Goal: Task Accomplishment & Management: Manage account settings

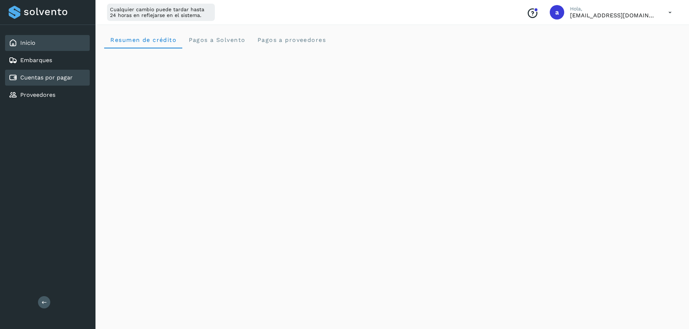
click at [47, 72] on div "Cuentas por pagar" at bounding box center [47, 78] width 85 height 16
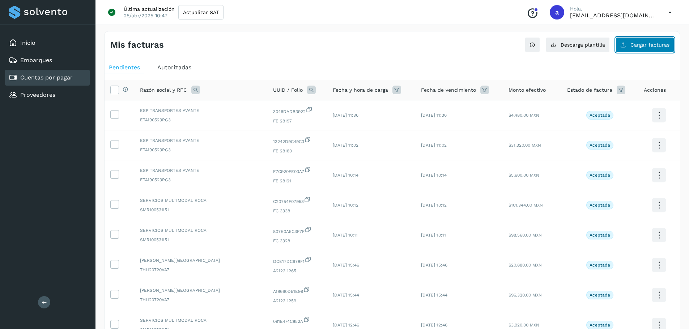
click at [648, 45] on span "Cargar facturas" at bounding box center [649, 44] width 39 height 5
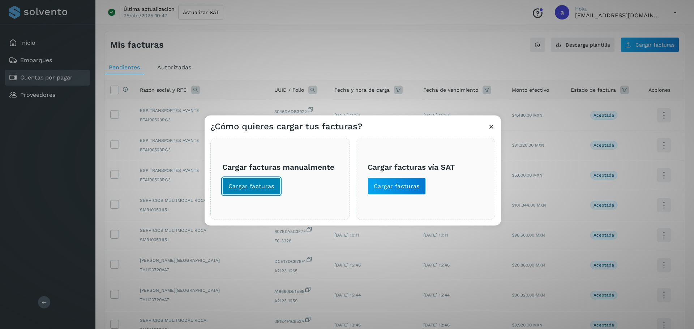
click at [259, 185] on span "Cargar facturas" at bounding box center [251, 186] width 46 height 8
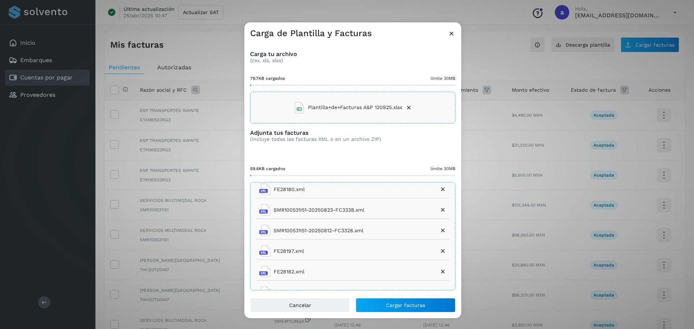
scroll to position [95, 0]
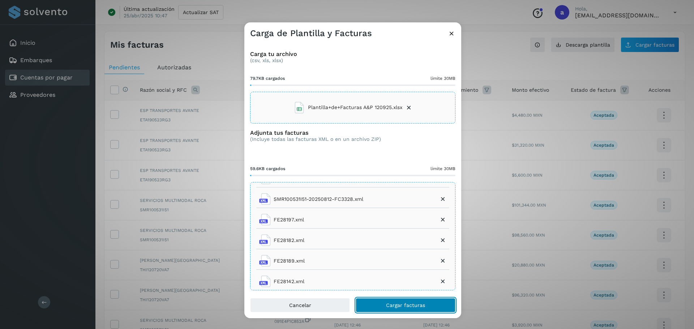
click at [389, 303] on span "Cargar facturas" at bounding box center [405, 305] width 39 height 5
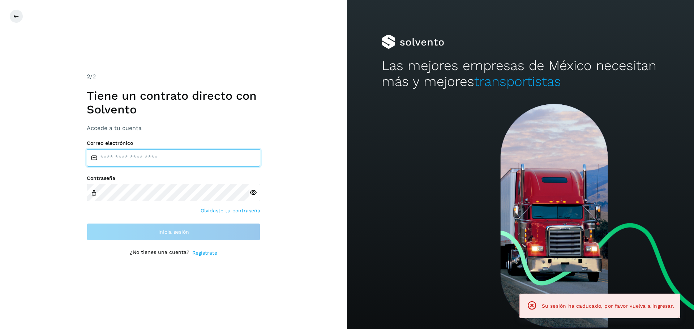
type input "**********"
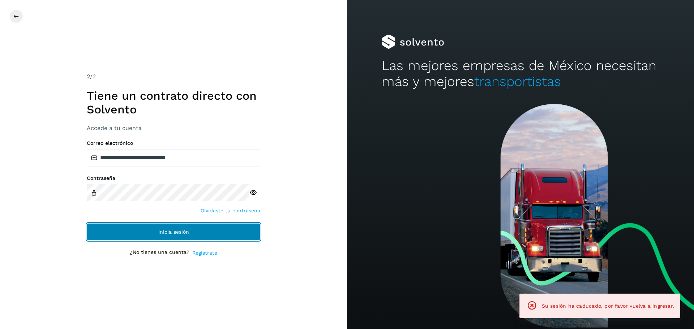
click at [153, 225] on button "Inicia sesión" at bounding box center [173, 231] width 173 height 17
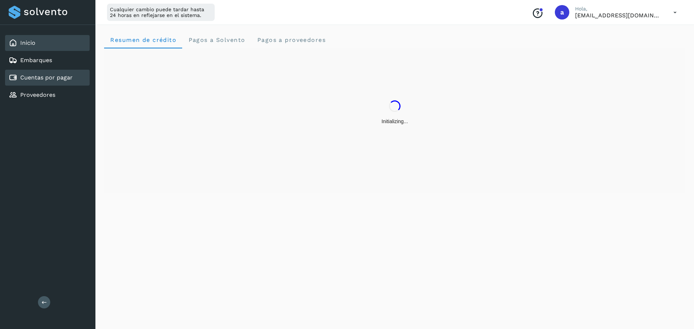
click at [57, 77] on link "Cuentas por pagar" at bounding box center [46, 77] width 52 height 7
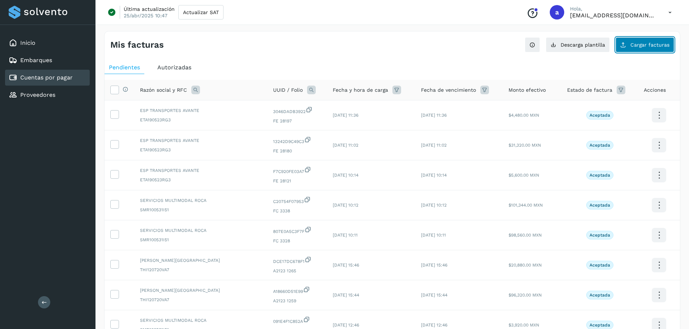
click at [661, 46] on span "Cargar facturas" at bounding box center [649, 44] width 39 height 5
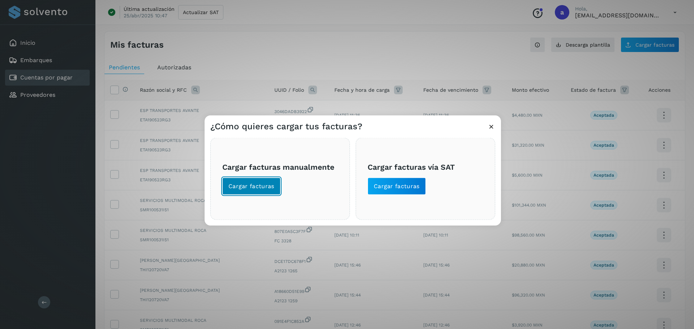
click at [256, 179] on button "Cargar facturas" at bounding box center [251, 185] width 58 height 17
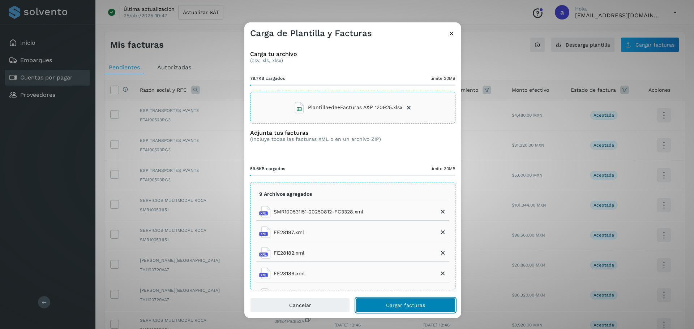
click at [418, 306] on span "Cargar facturas" at bounding box center [405, 305] width 39 height 5
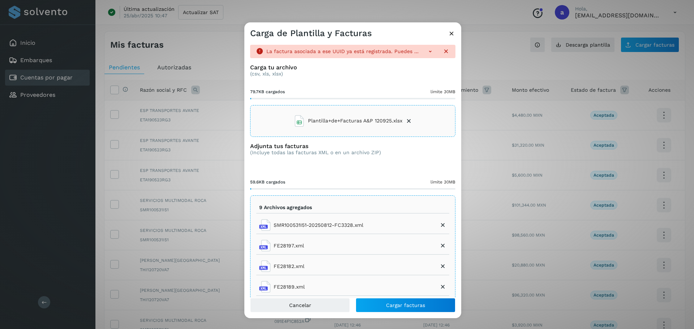
click at [427, 51] on icon at bounding box center [430, 51] width 7 height 7
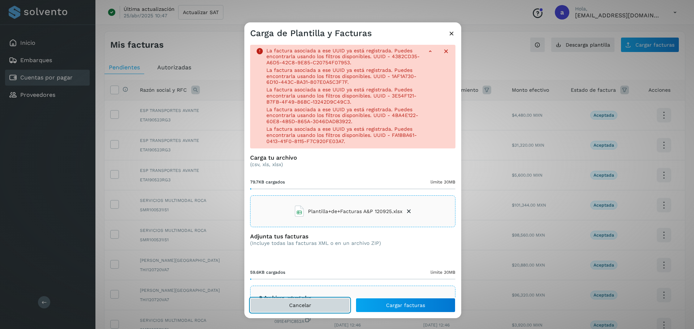
click at [295, 310] on button "Cancelar" at bounding box center [300, 305] width 100 height 14
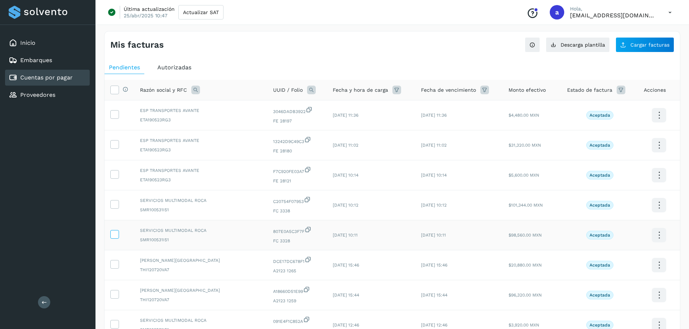
click at [114, 236] on icon at bounding box center [115, 234] width 8 height 8
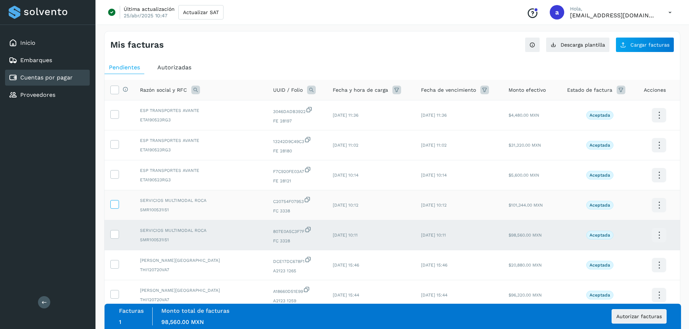
click at [115, 203] on icon at bounding box center [115, 204] width 8 height 8
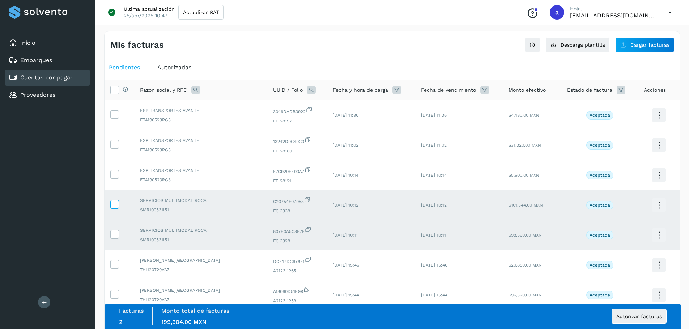
click at [116, 202] on icon at bounding box center [115, 204] width 8 height 8
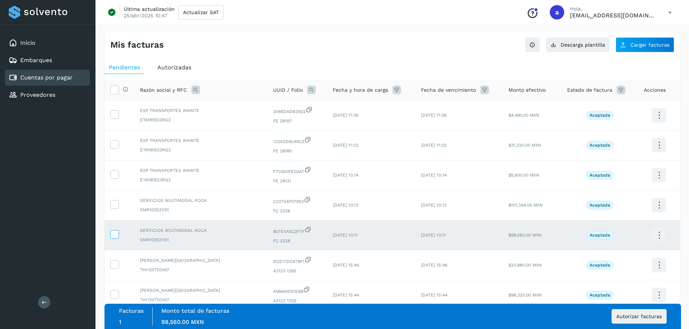
click at [115, 238] on span at bounding box center [115, 235] width 8 height 5
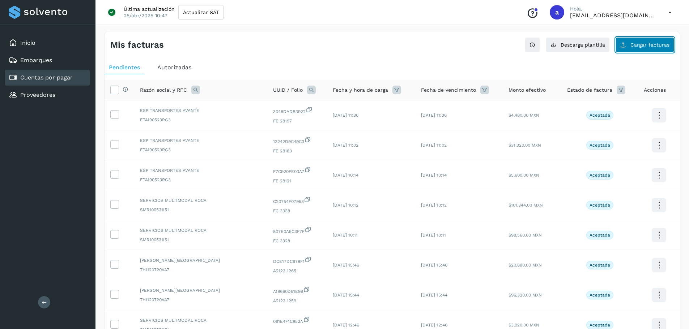
click at [658, 38] on button "Cargar facturas" at bounding box center [644, 44] width 59 height 15
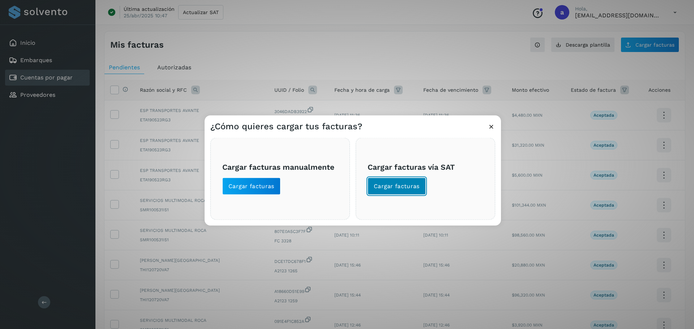
click at [384, 182] on button "Cargar facturas" at bounding box center [397, 185] width 58 height 17
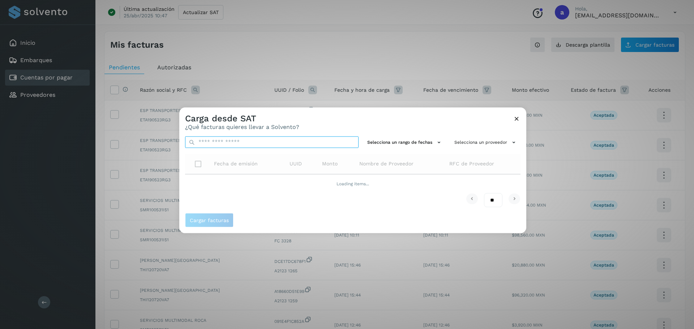
click at [274, 137] on input "text" at bounding box center [271, 142] width 173 height 12
paste input "**********"
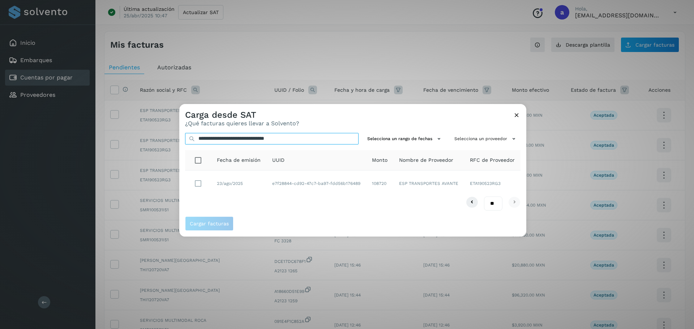
click at [244, 140] on input "**********" at bounding box center [271, 139] width 173 height 12
paste input "**********"
click at [296, 137] on input "**********" at bounding box center [271, 139] width 173 height 12
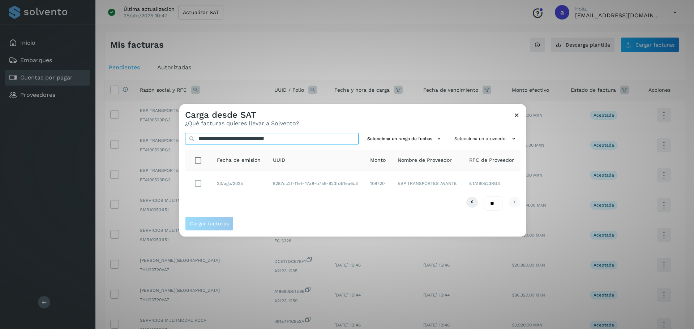
click at [296, 137] on input "**********" at bounding box center [271, 139] width 173 height 12
paste input "text"
click at [233, 143] on input "**********" at bounding box center [271, 139] width 173 height 12
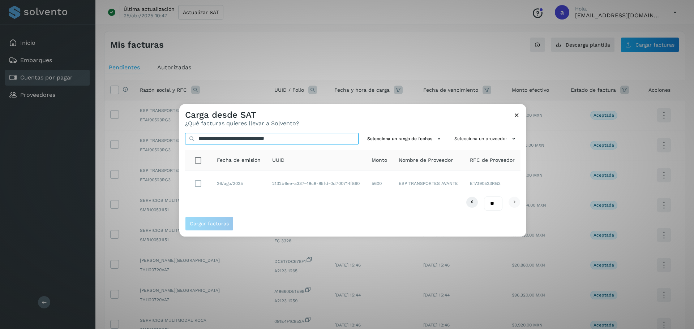
click at [233, 143] on input "**********" at bounding box center [271, 139] width 173 height 12
paste input "text"
type input "**********"
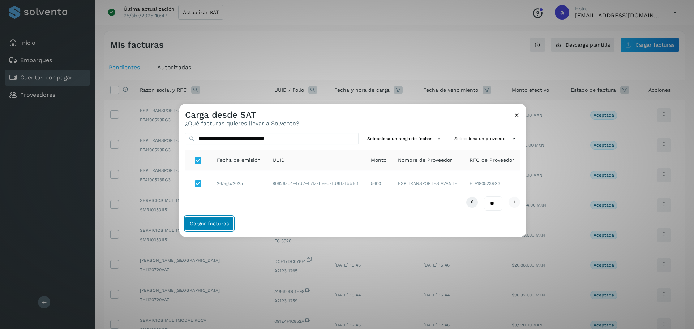
click at [207, 224] on span "Cargar facturas" at bounding box center [209, 223] width 39 height 5
click at [216, 223] on span "Cargar facturas" at bounding box center [209, 223] width 39 height 5
click at [216, 225] on span "Cargar facturas" at bounding box center [209, 223] width 39 height 5
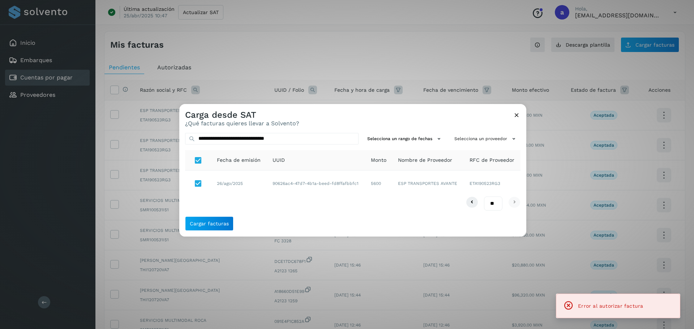
click at [514, 115] on icon at bounding box center [517, 115] width 8 height 8
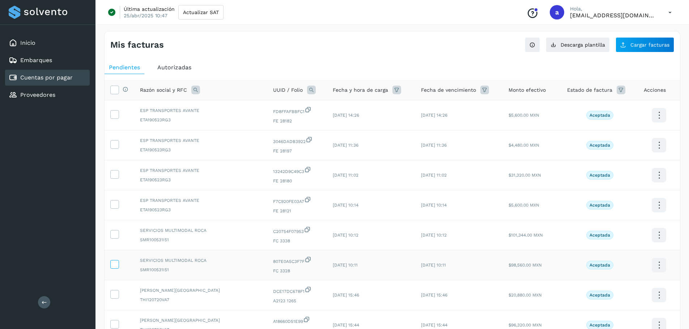
click at [116, 265] on icon at bounding box center [115, 264] width 8 height 8
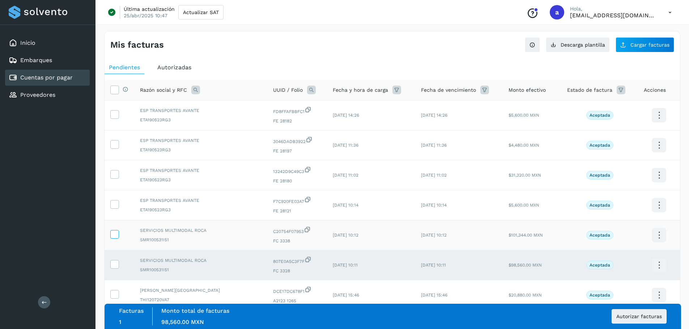
click at [115, 235] on icon at bounding box center [115, 234] width 8 height 8
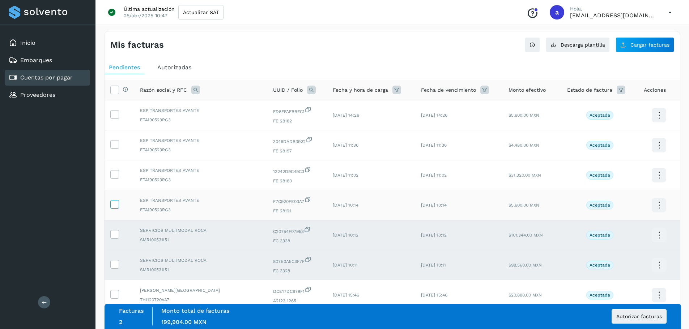
click at [115, 203] on icon at bounding box center [115, 204] width 8 height 8
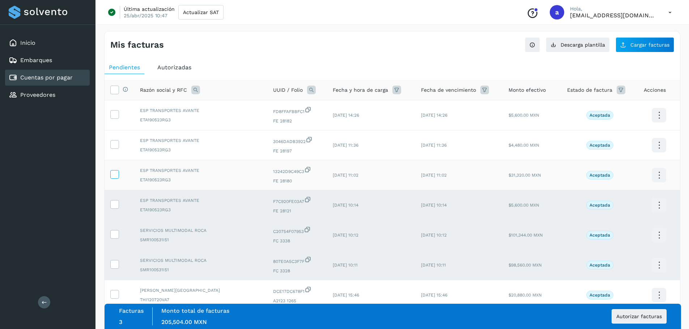
click at [117, 172] on icon at bounding box center [115, 174] width 8 height 8
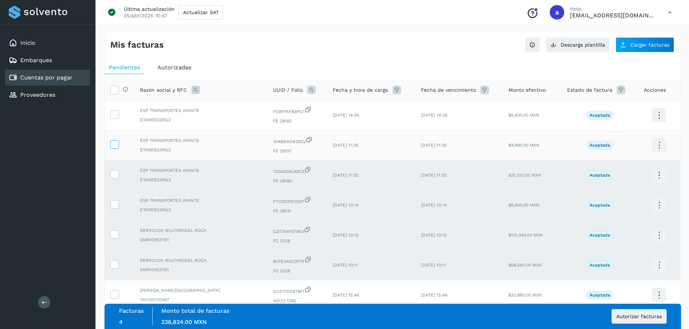
click at [115, 143] on icon at bounding box center [115, 144] width 8 height 8
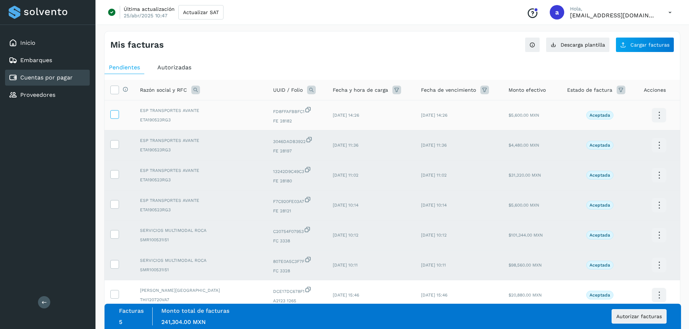
click at [113, 116] on icon at bounding box center [115, 114] width 8 height 8
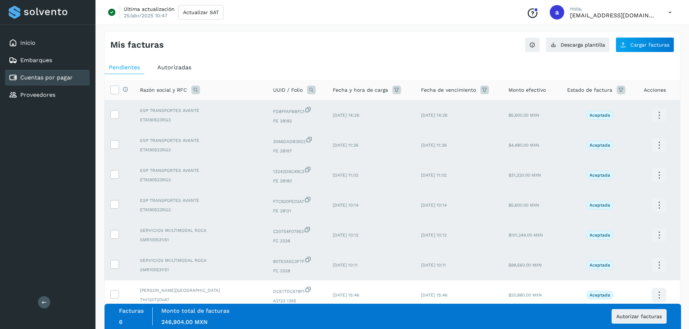
drag, startPoint x: 412, startPoint y: 48, endPoint x: 480, endPoint y: 56, distance: 67.7
click at [412, 48] on div "Mis facturas Ver instrucciones para cargar Facturas Descarga plantilla Cargar f…" at bounding box center [391, 41] width 575 height 21
click at [649, 47] on span "Cargar facturas" at bounding box center [649, 44] width 39 height 5
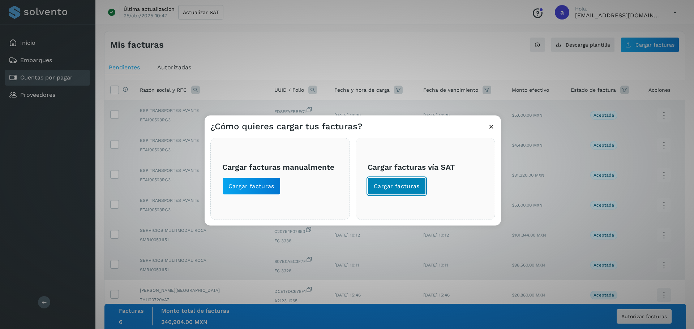
click at [395, 189] on span "Cargar facturas" at bounding box center [397, 186] width 46 height 8
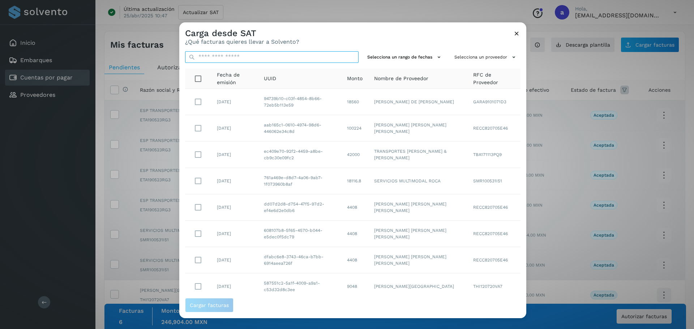
click at [222, 59] on input "text" at bounding box center [271, 57] width 173 height 12
paste input "**********"
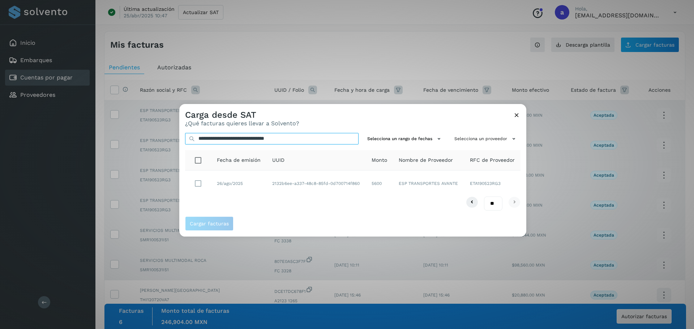
type input "**********"
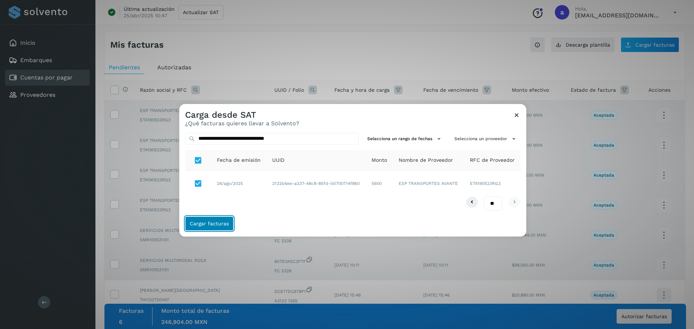
click at [211, 223] on span "Cargar facturas" at bounding box center [209, 223] width 39 height 5
click at [214, 225] on span "Cargar facturas" at bounding box center [209, 223] width 39 height 5
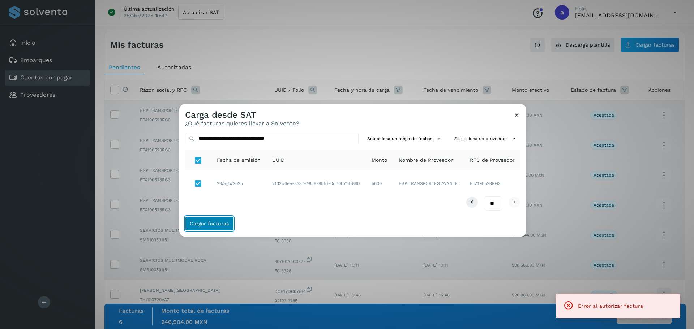
click at [217, 227] on button "Cargar facturas" at bounding box center [209, 224] width 48 height 14
click at [519, 114] on icon at bounding box center [517, 115] width 8 height 8
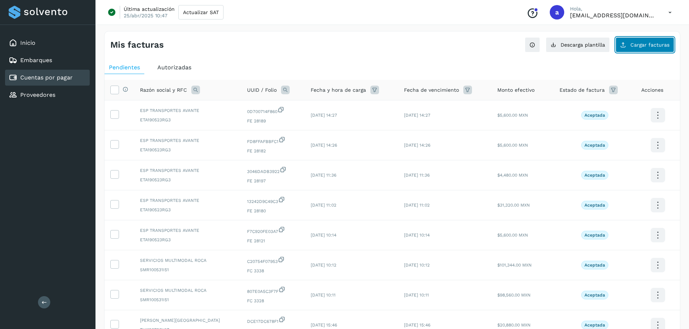
click at [642, 50] on button "Cargar facturas" at bounding box center [644, 44] width 59 height 15
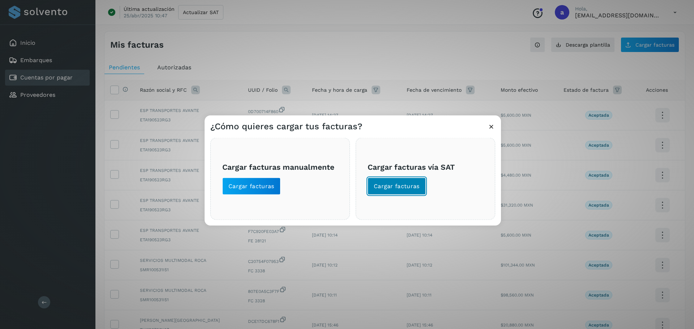
click at [386, 186] on span "Cargar facturas" at bounding box center [397, 186] width 46 height 8
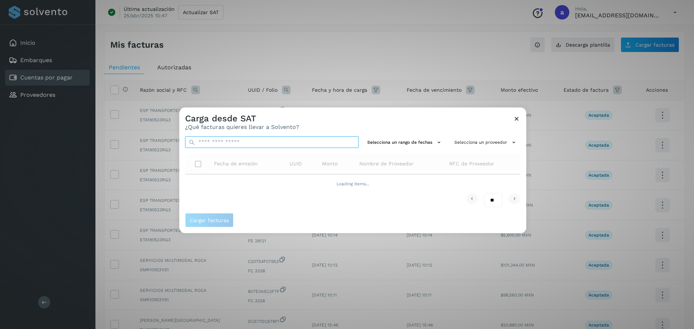
click at [269, 142] on input "text" at bounding box center [271, 142] width 173 height 12
paste input "**********"
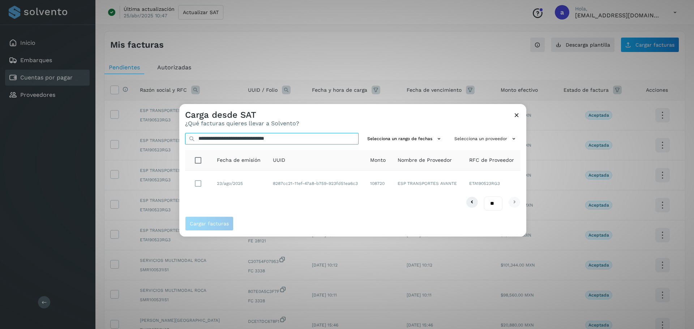
type input "**********"
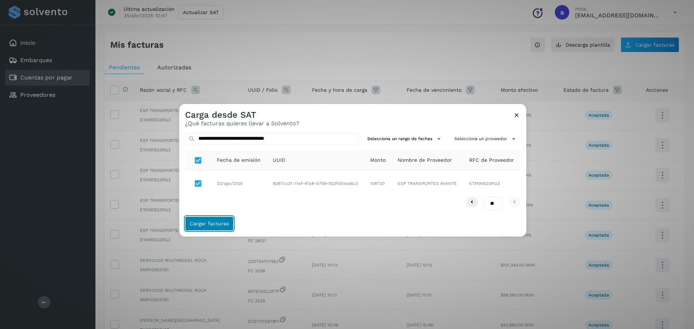
click at [218, 219] on button "Cargar facturas" at bounding box center [209, 224] width 48 height 14
click at [206, 226] on span "Cargar facturas" at bounding box center [209, 223] width 39 height 5
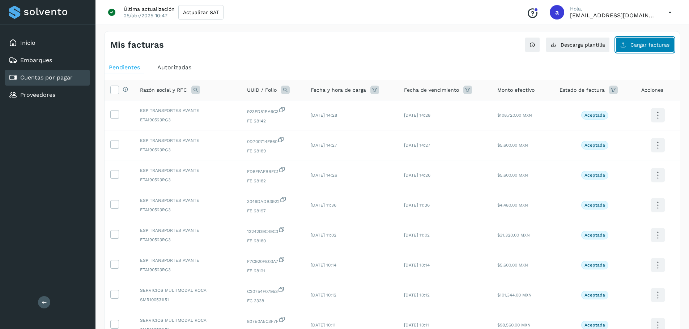
click at [634, 44] on span "Cargar facturas" at bounding box center [649, 44] width 39 height 5
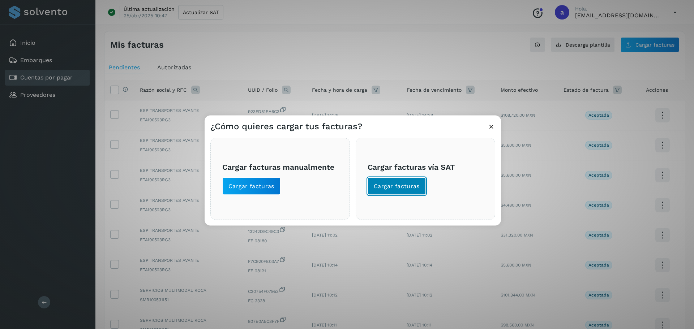
click at [413, 182] on span "Cargar facturas" at bounding box center [397, 186] width 46 height 8
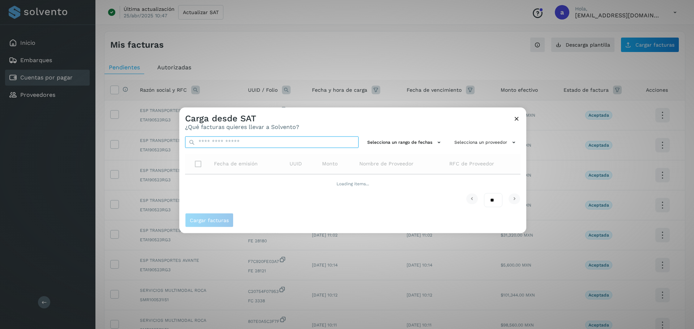
click at [272, 142] on input "text" at bounding box center [271, 142] width 173 height 12
paste input "**********"
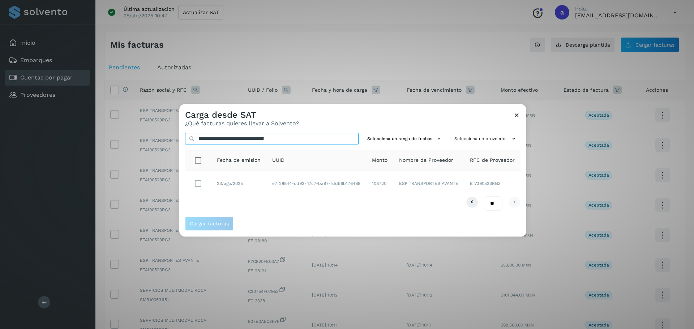
type input "**********"
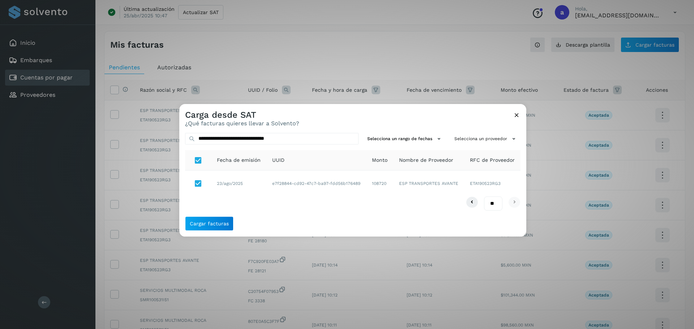
click at [199, 215] on div "**********" at bounding box center [352, 172] width 347 height 90
click at [203, 220] on button "Cargar facturas" at bounding box center [209, 224] width 48 height 14
click at [210, 223] on span "Cargar facturas" at bounding box center [209, 223] width 39 height 5
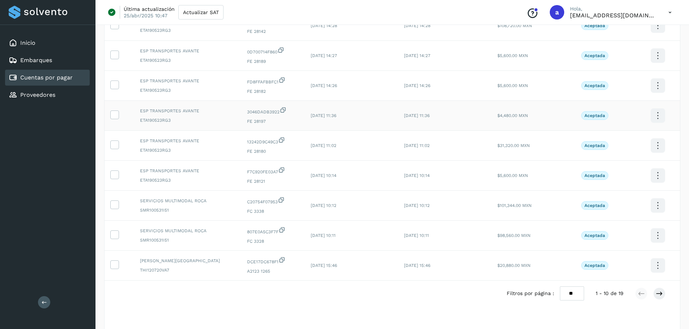
scroll to position [133, 0]
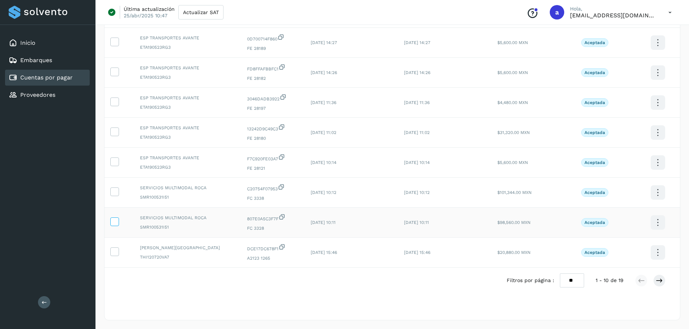
click at [117, 222] on icon at bounding box center [115, 222] width 8 height 8
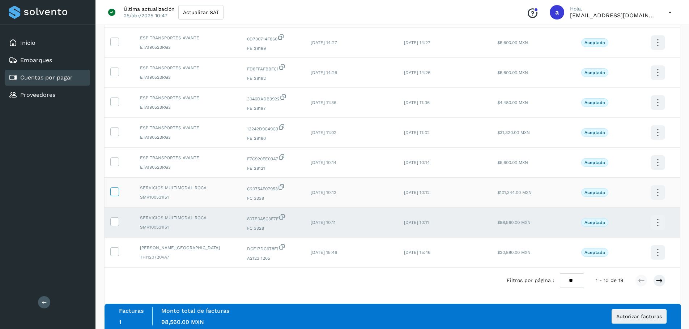
click at [115, 194] on icon at bounding box center [115, 192] width 8 height 8
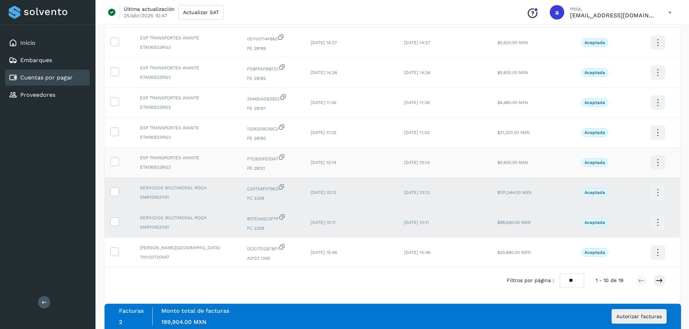
click at [115, 168] on td at bounding box center [119, 163] width 30 height 30
click at [115, 162] on icon at bounding box center [115, 162] width 8 height 8
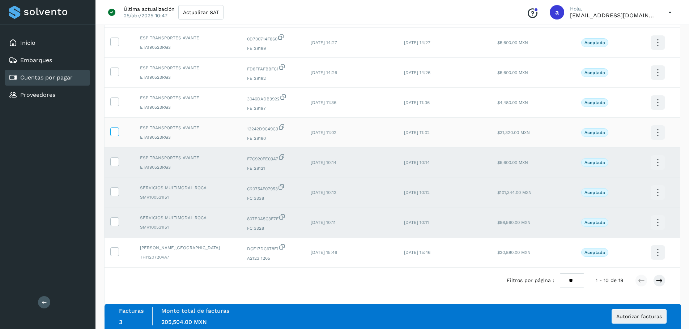
click at [115, 134] on icon at bounding box center [115, 132] width 8 height 8
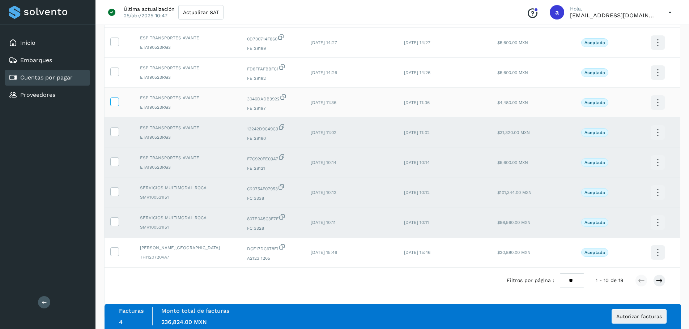
click at [115, 101] on icon at bounding box center [115, 102] width 8 height 8
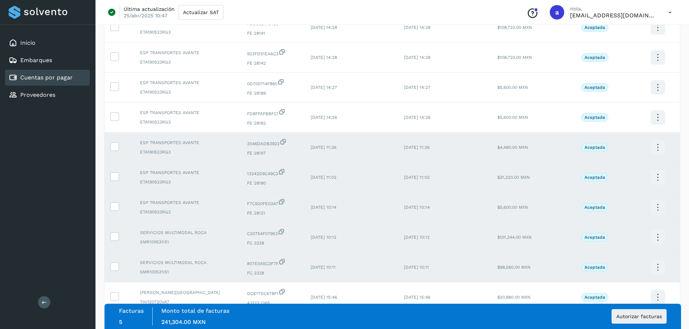
scroll to position [0, 0]
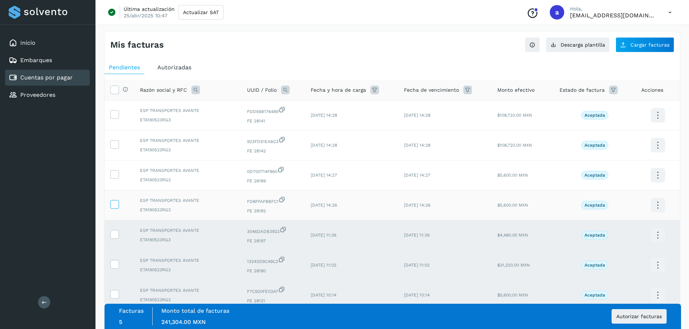
click at [115, 207] on icon at bounding box center [115, 204] width 8 height 8
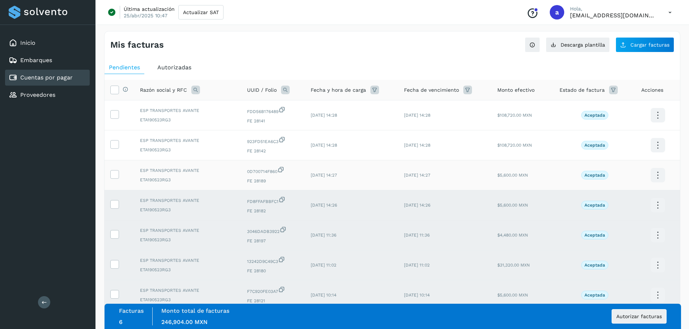
click at [116, 169] on td at bounding box center [119, 175] width 30 height 30
click at [115, 174] on icon at bounding box center [115, 174] width 8 height 8
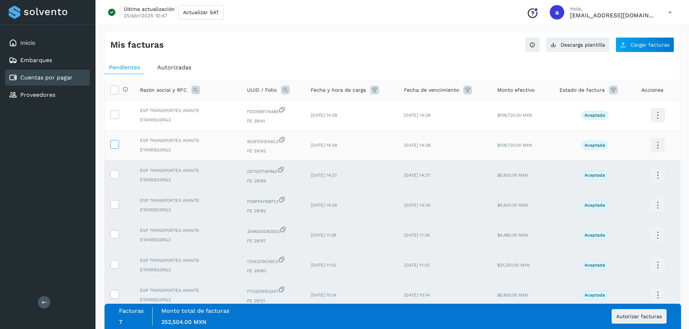
click at [115, 146] on icon at bounding box center [115, 144] width 8 height 8
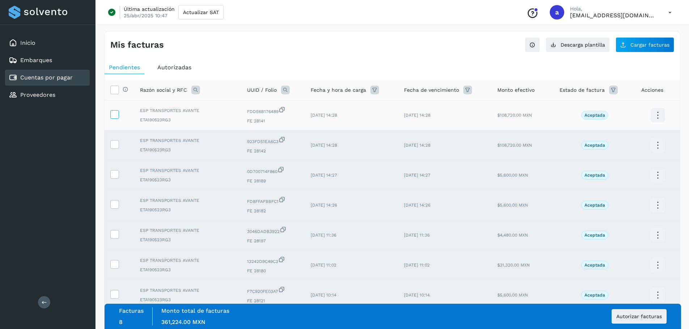
click at [115, 117] on icon at bounding box center [115, 114] width 8 height 8
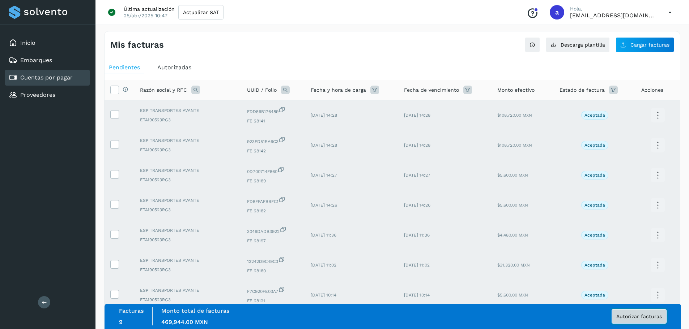
click at [633, 314] on span "Autorizar facturas" at bounding box center [639, 316] width 46 height 5
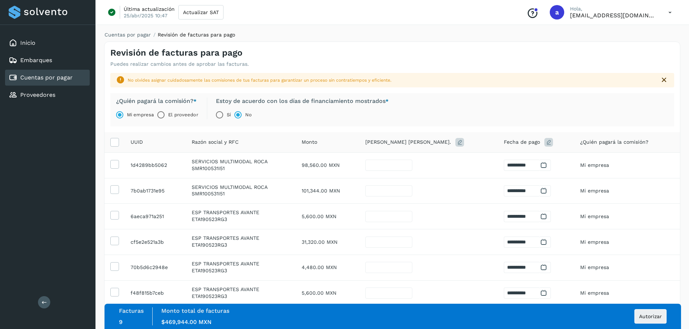
click at [292, 109] on div "Sí No" at bounding box center [299, 115] width 178 height 14
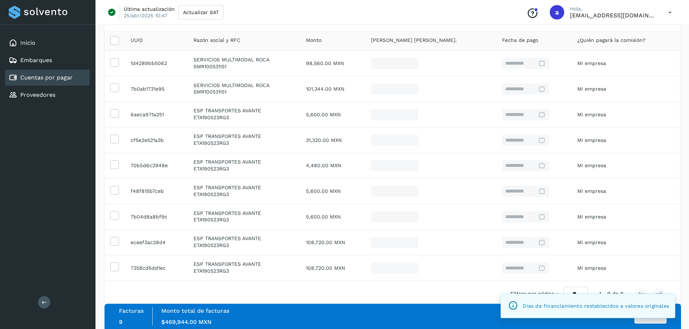
scroll to position [133, 0]
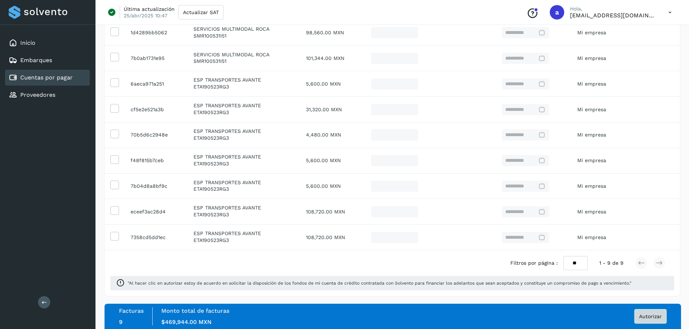
click at [650, 321] on button "Autorizar" at bounding box center [650, 316] width 32 height 14
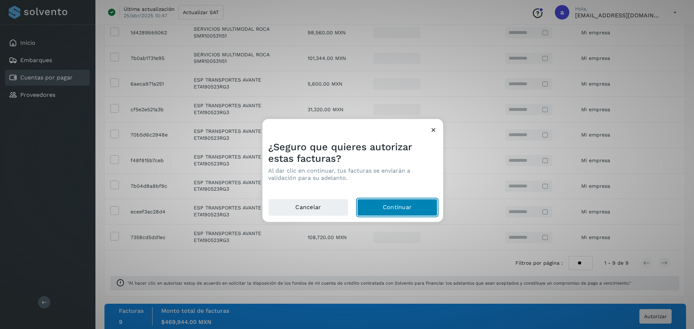
click at [397, 210] on button "Continuar" at bounding box center [397, 207] width 80 height 17
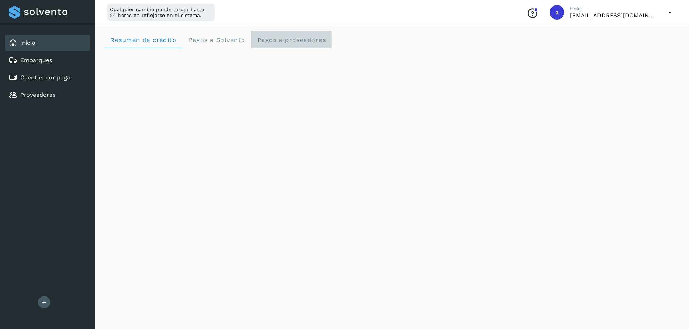
click at [268, 35] on proveedores "Pagos a proveedores" at bounding box center [291, 39] width 81 height 17
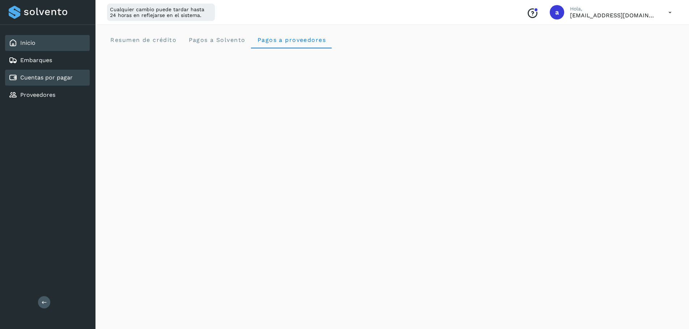
click at [27, 77] on link "Cuentas por pagar" at bounding box center [46, 77] width 52 height 7
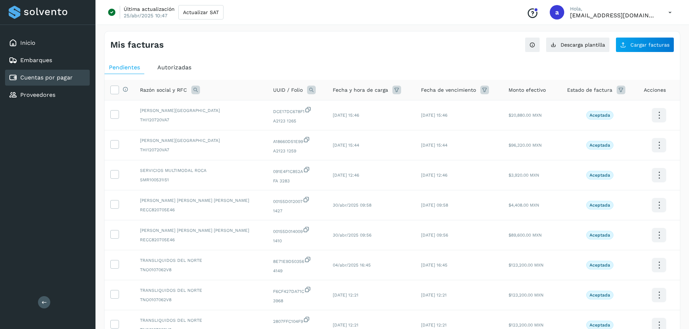
click at [181, 70] on span "Autorizadas" at bounding box center [174, 67] width 34 height 7
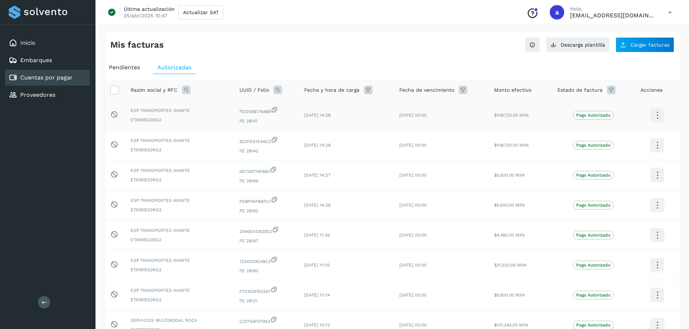
click at [656, 109] on icon at bounding box center [656, 115] width 17 height 17
click at [421, 51] on div at bounding box center [344, 164] width 689 height 329
